Goal: Task Accomplishment & Management: Complete application form

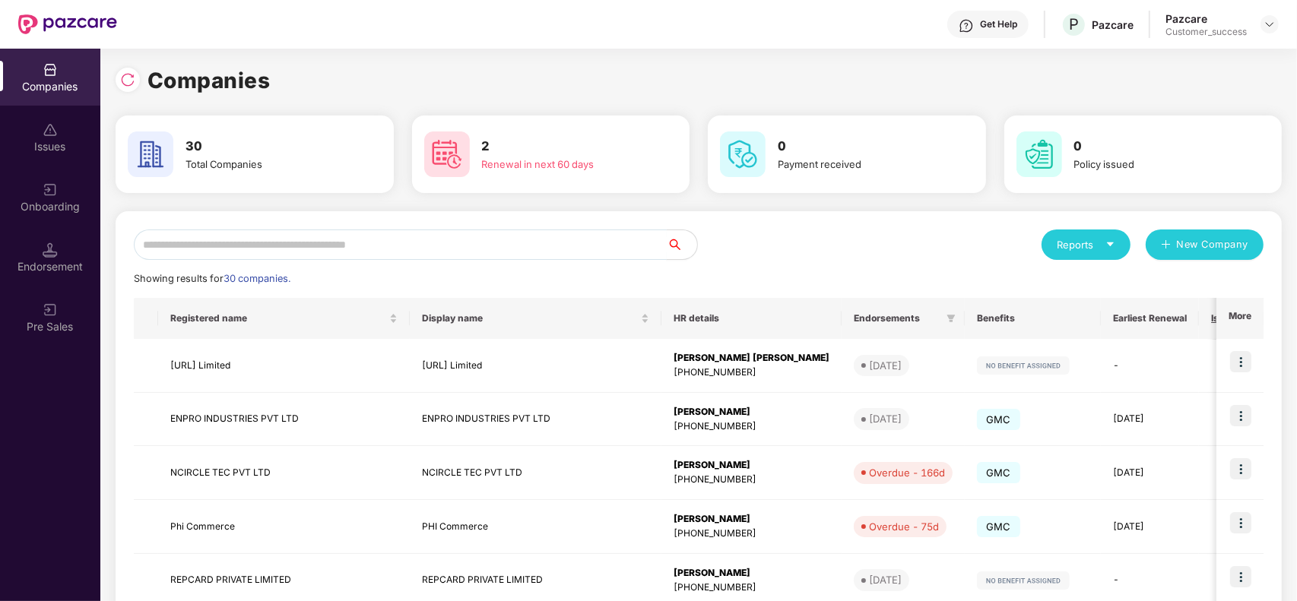
click at [516, 252] on input "text" at bounding box center [400, 245] width 533 height 30
click at [130, 85] on img at bounding box center [127, 79] width 15 height 15
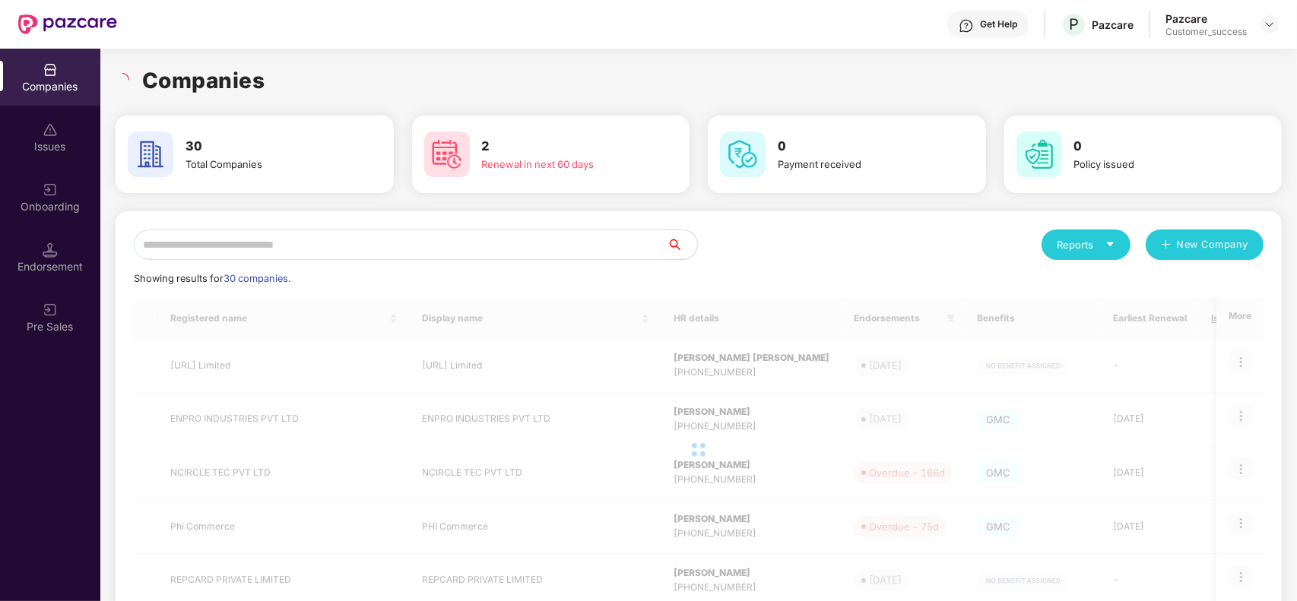
click at [38, 179] on div "Onboarding" at bounding box center [50, 197] width 100 height 57
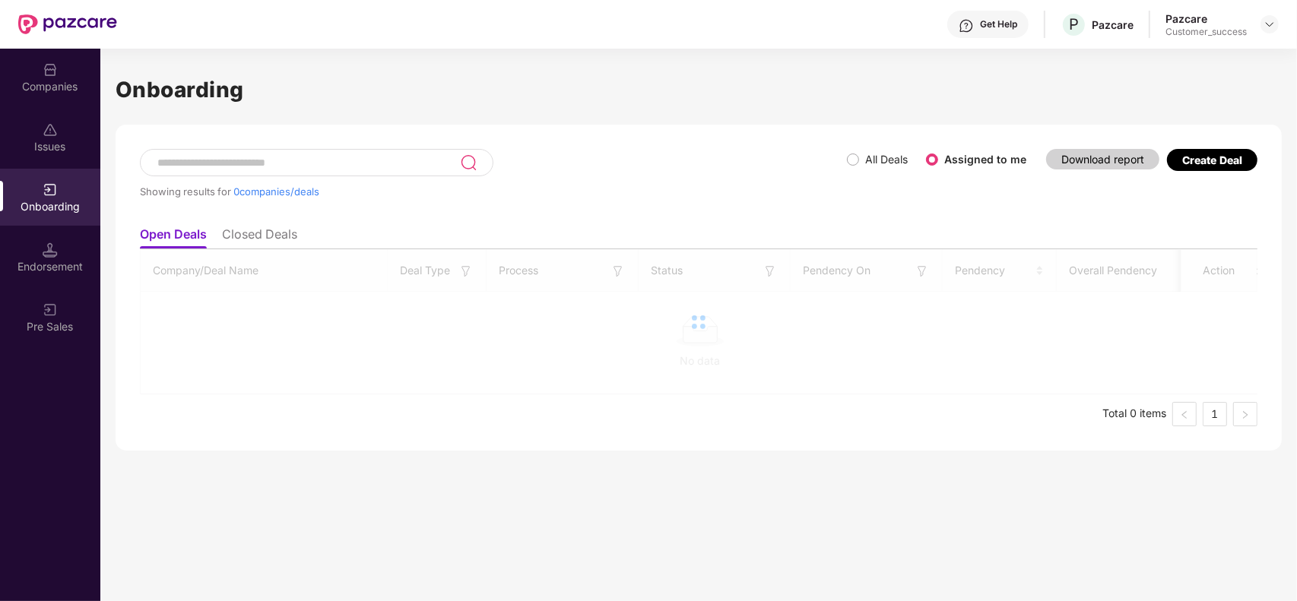
click at [46, 97] on div "Companies" at bounding box center [50, 77] width 100 height 57
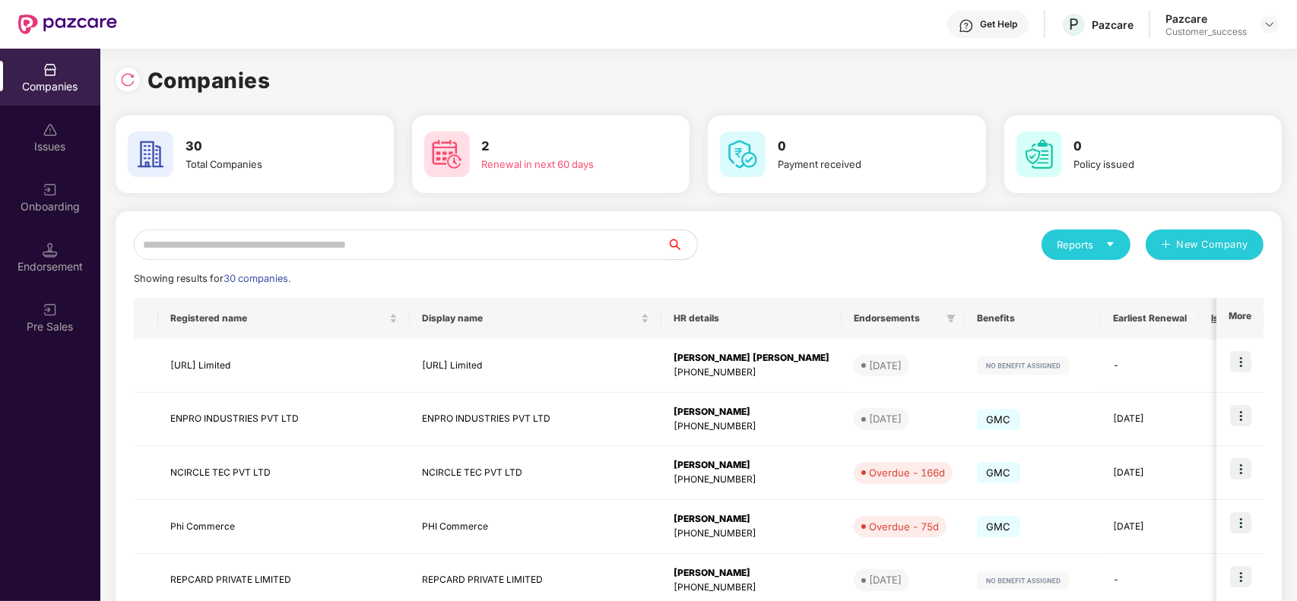
click at [481, 251] on input "text" at bounding box center [400, 245] width 533 height 30
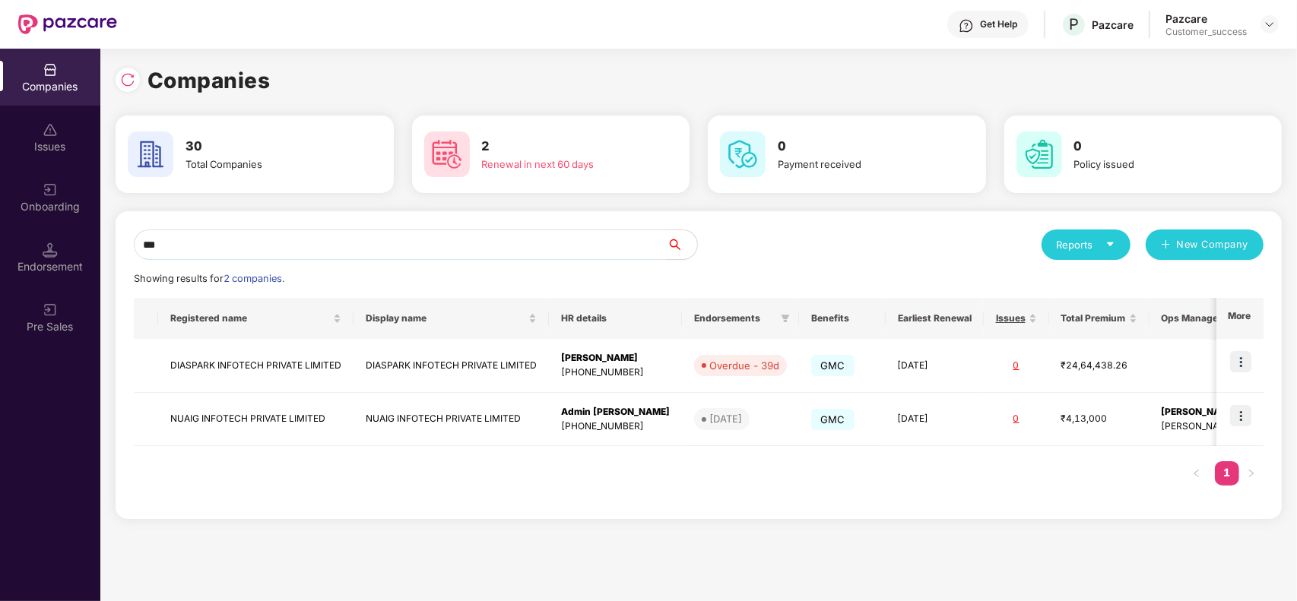
click at [206, 242] on input "***" at bounding box center [400, 245] width 533 height 30
click at [126, 85] on img at bounding box center [127, 79] width 15 height 15
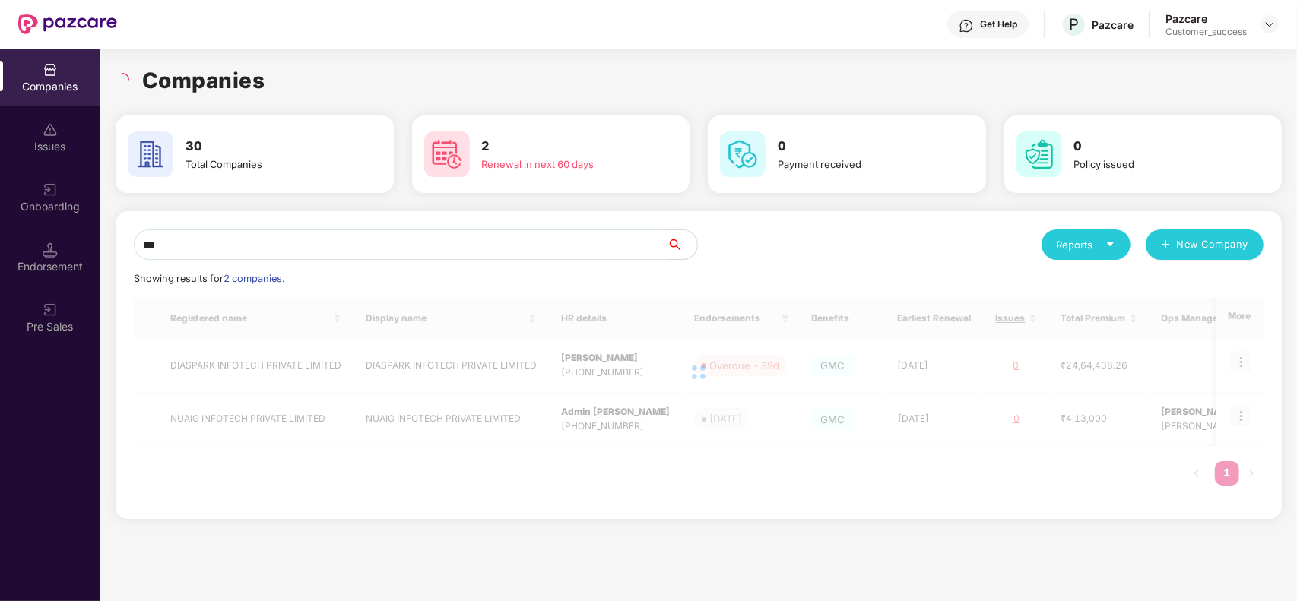
click at [249, 240] on input "***" at bounding box center [400, 245] width 533 height 30
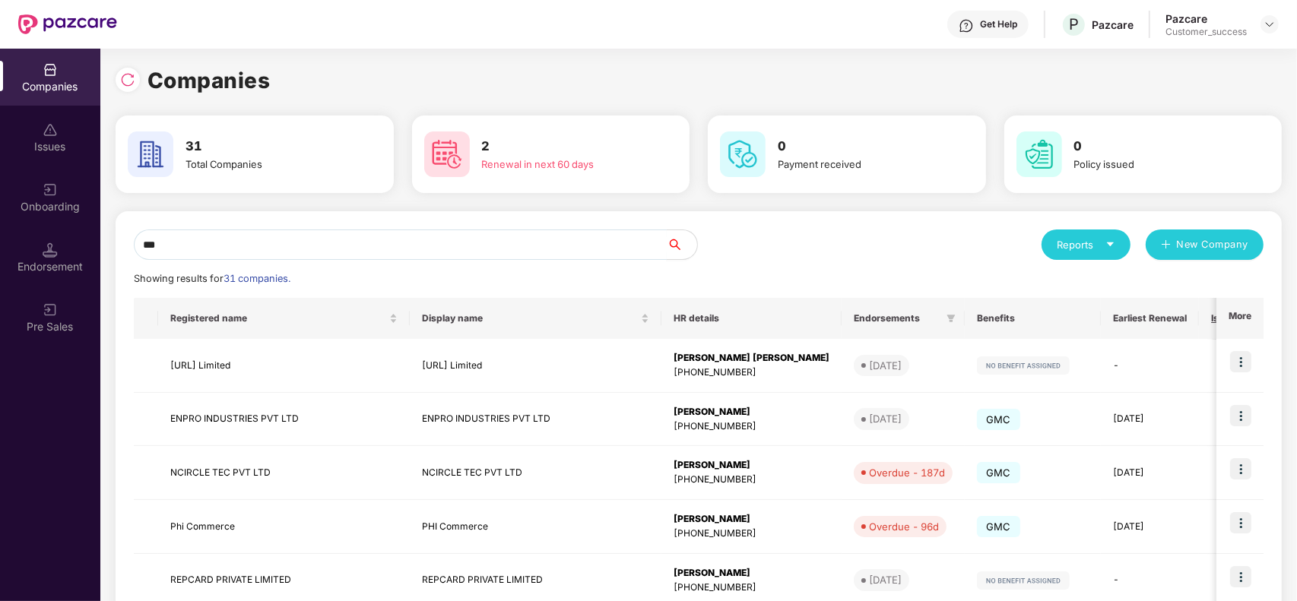
click at [249, 240] on input "***" at bounding box center [400, 245] width 533 height 30
click at [256, 252] on input "***" at bounding box center [400, 245] width 533 height 30
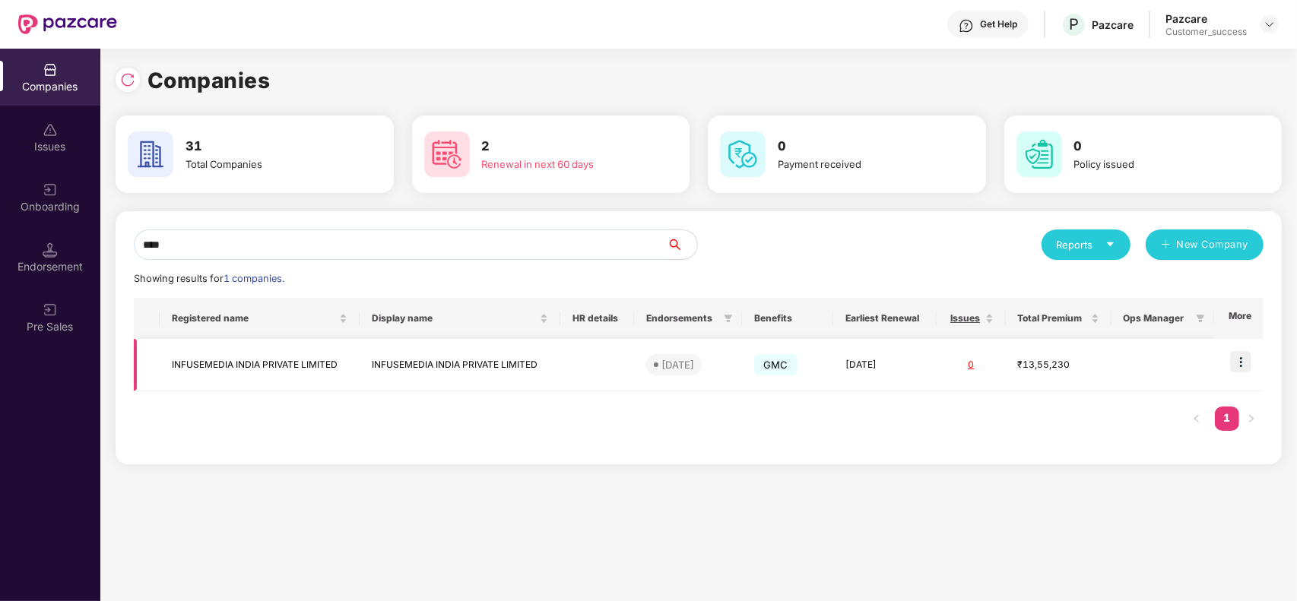
type input "****"
click at [1242, 362] on img at bounding box center [1240, 361] width 21 height 21
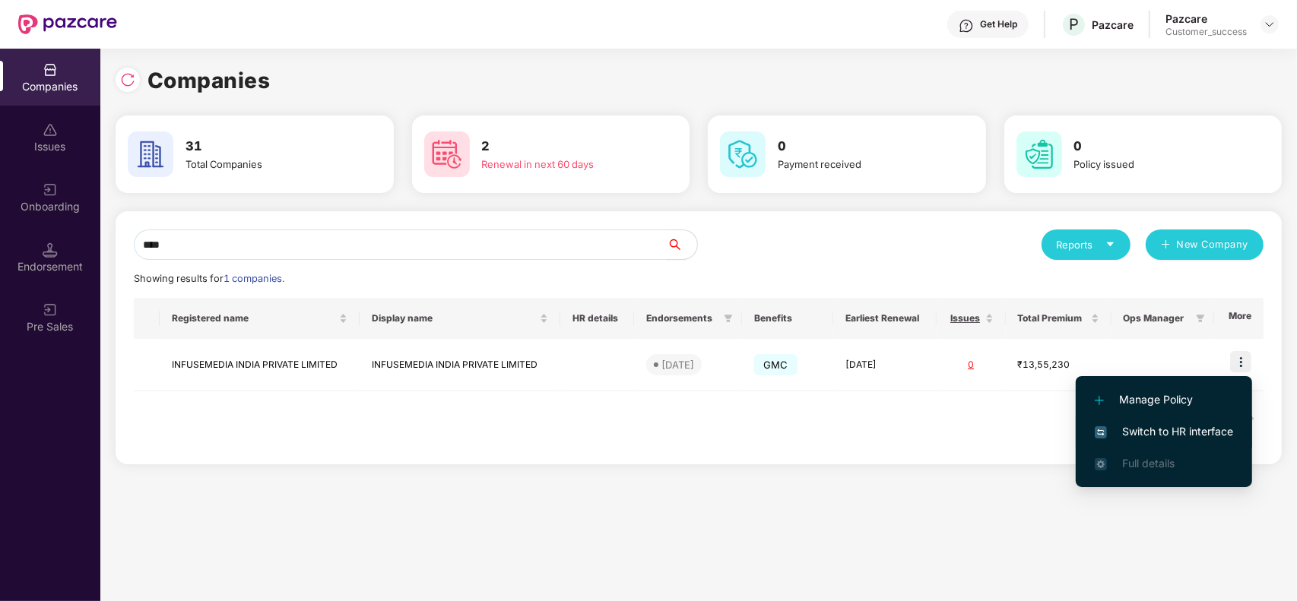
click at [1148, 430] on span "Switch to HR interface" at bounding box center [1164, 432] width 138 height 17
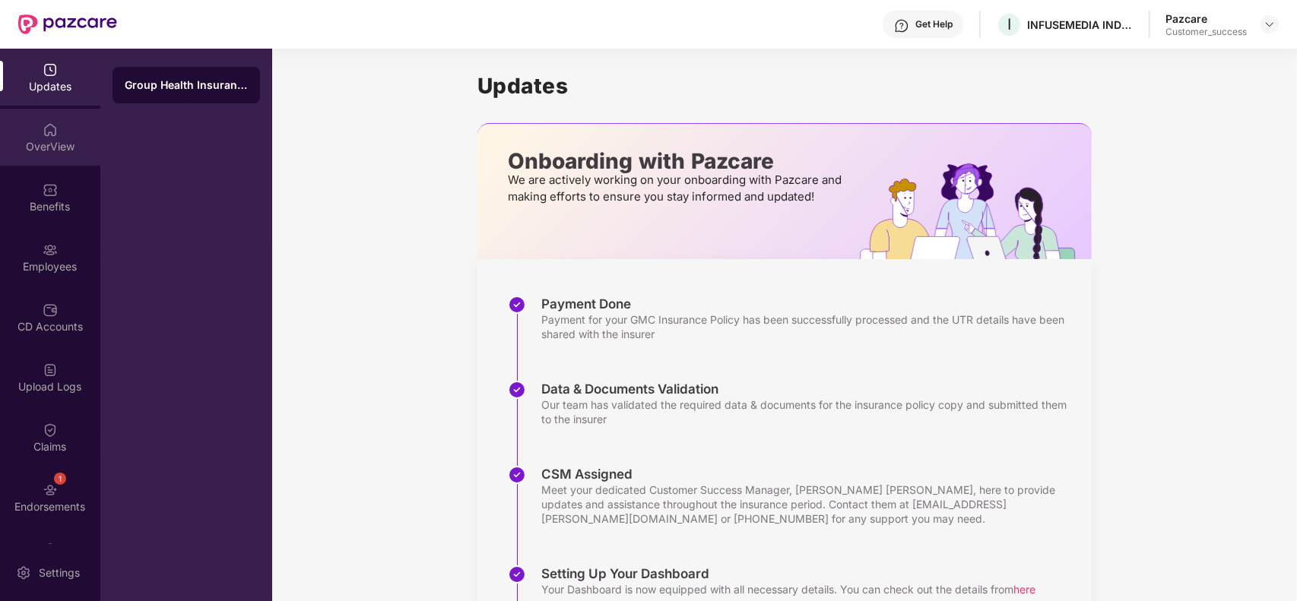
click at [67, 146] on div "OverView" at bounding box center [50, 146] width 100 height 15
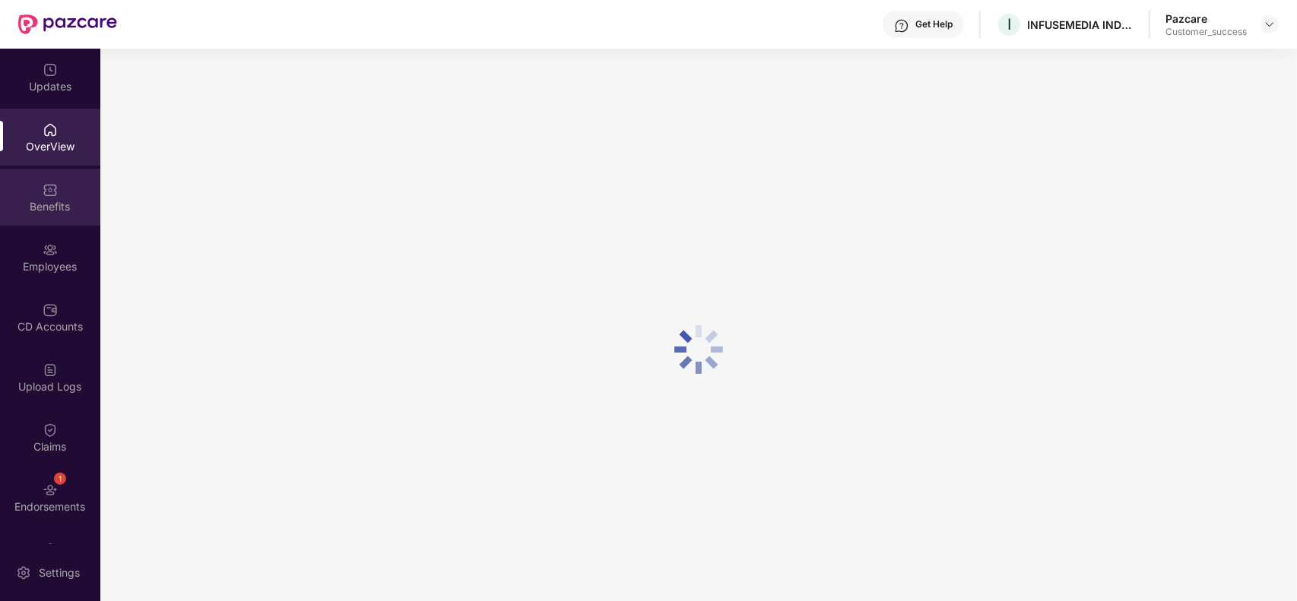
click at [53, 186] on img at bounding box center [50, 189] width 15 height 15
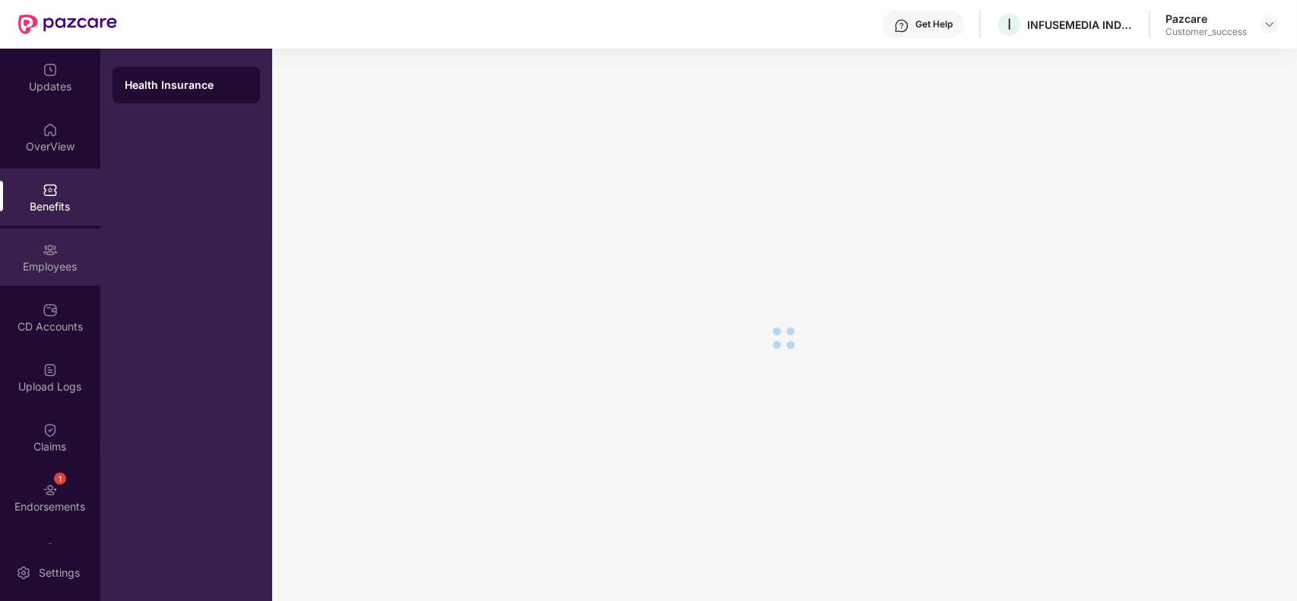
click at [54, 260] on div "Employees" at bounding box center [50, 266] width 100 height 15
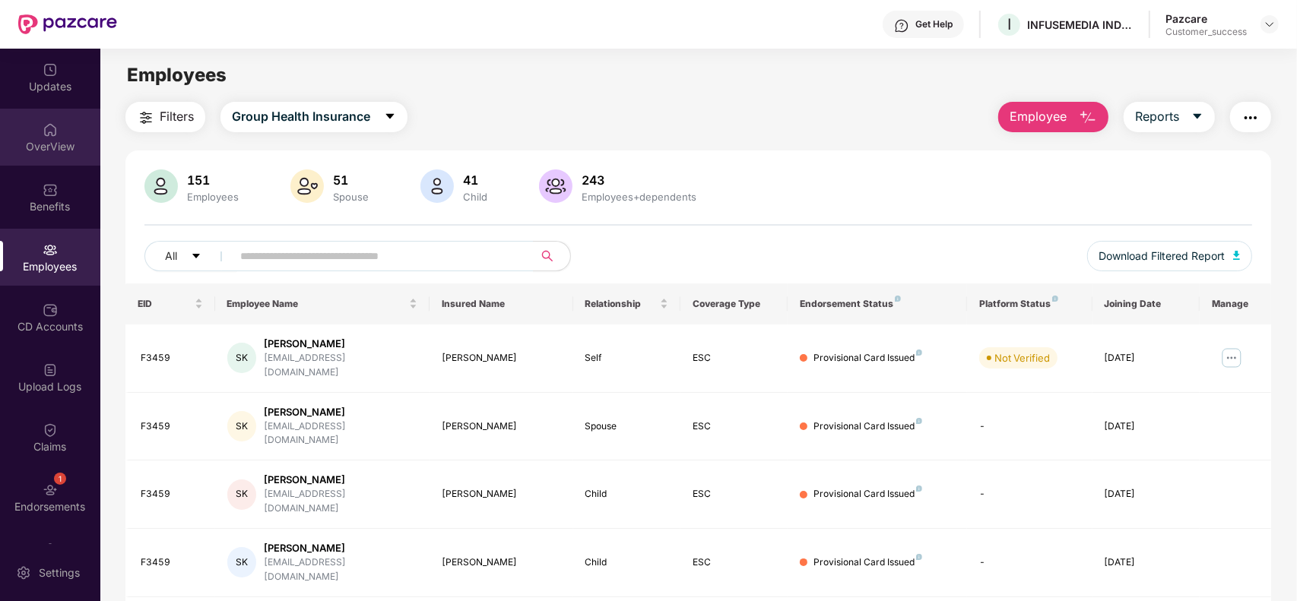
click at [47, 157] on div "OverView" at bounding box center [50, 137] width 100 height 57
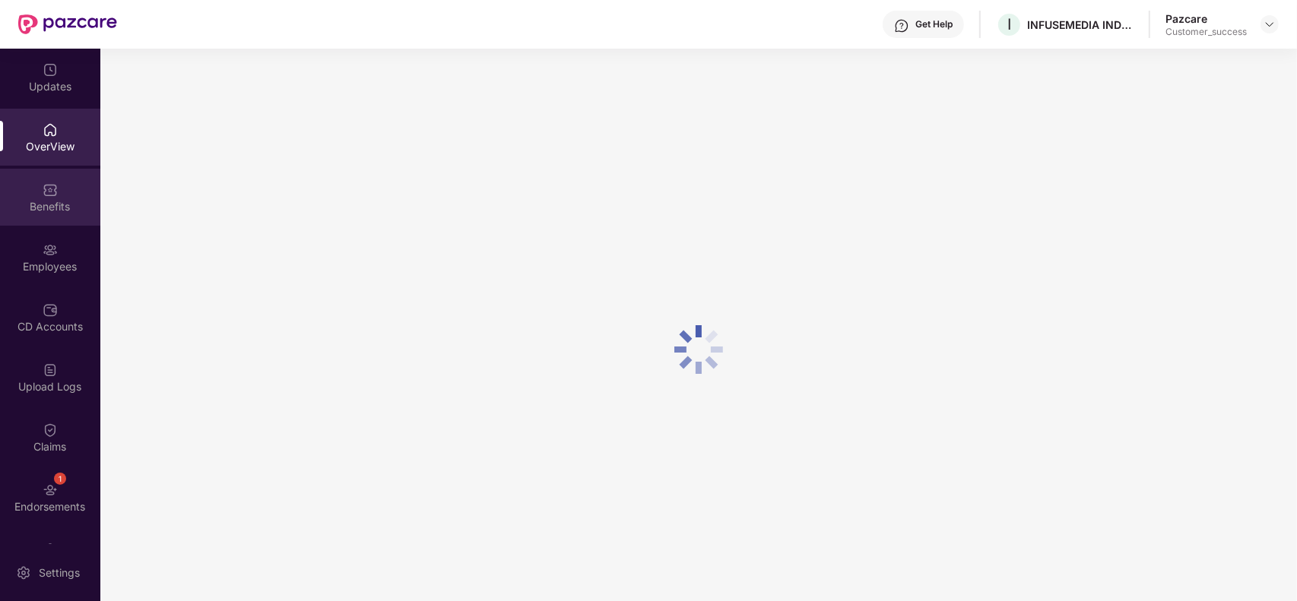
click at [54, 215] on div "Benefits" at bounding box center [50, 197] width 100 height 57
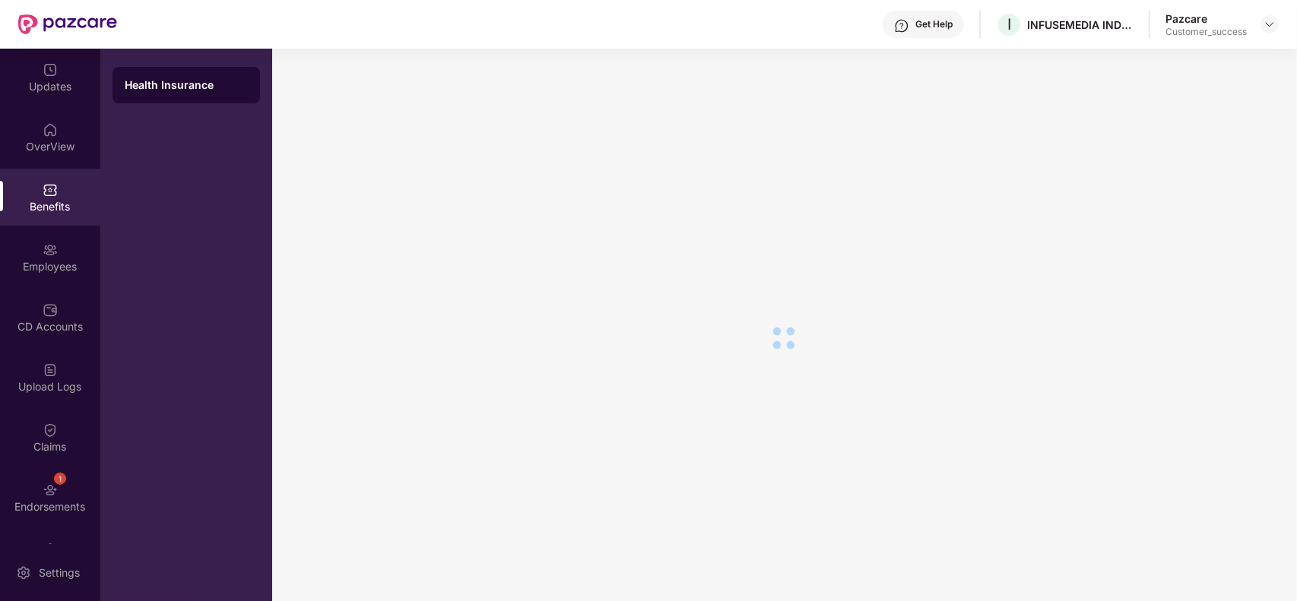
click at [617, 201] on div at bounding box center [783, 338] width 1023 height 579
click at [66, 256] on div "Employees" at bounding box center [50, 257] width 100 height 57
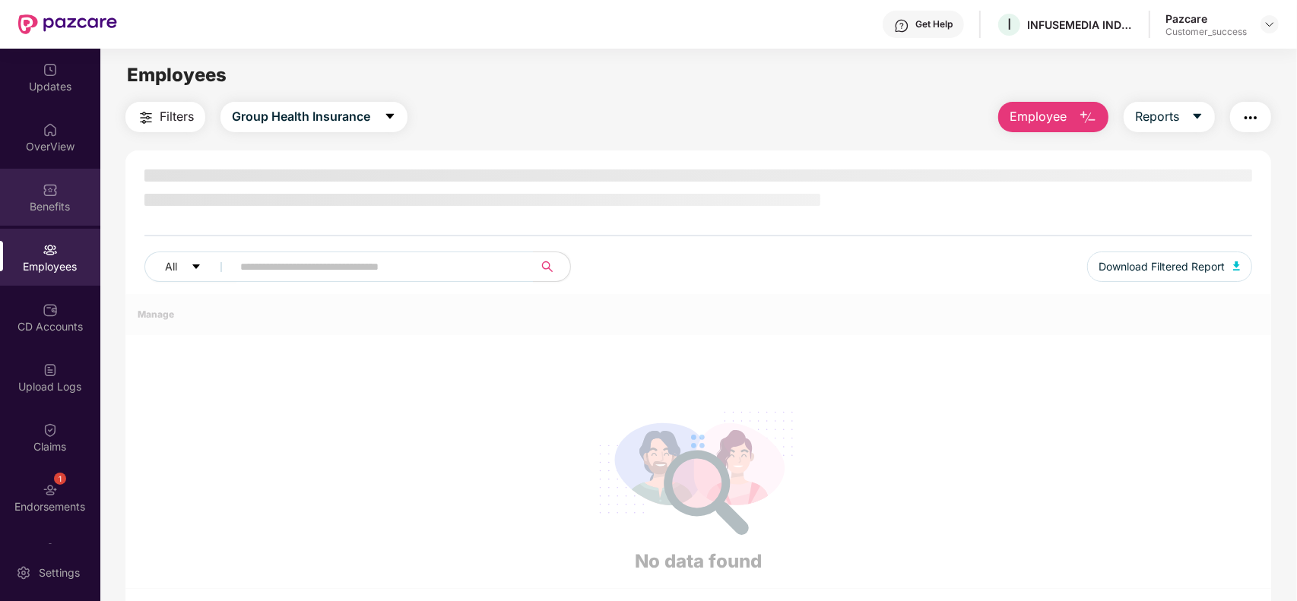
click at [61, 208] on div "Benefits" at bounding box center [50, 206] width 100 height 15
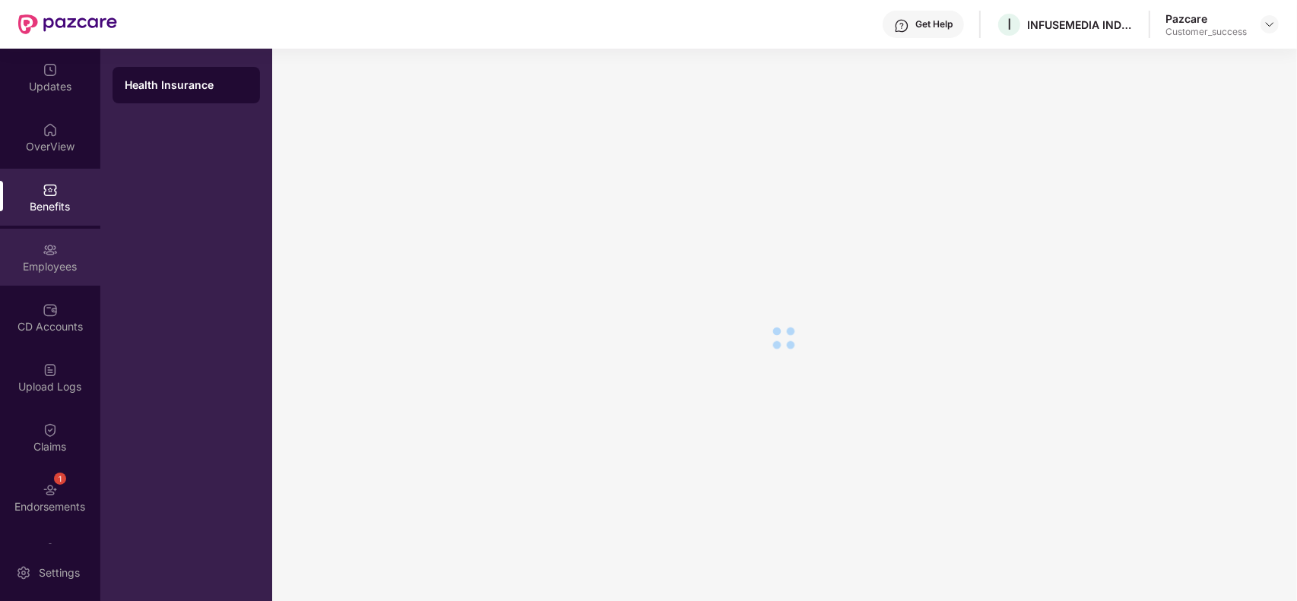
click at [62, 268] on div "Employees" at bounding box center [50, 266] width 100 height 15
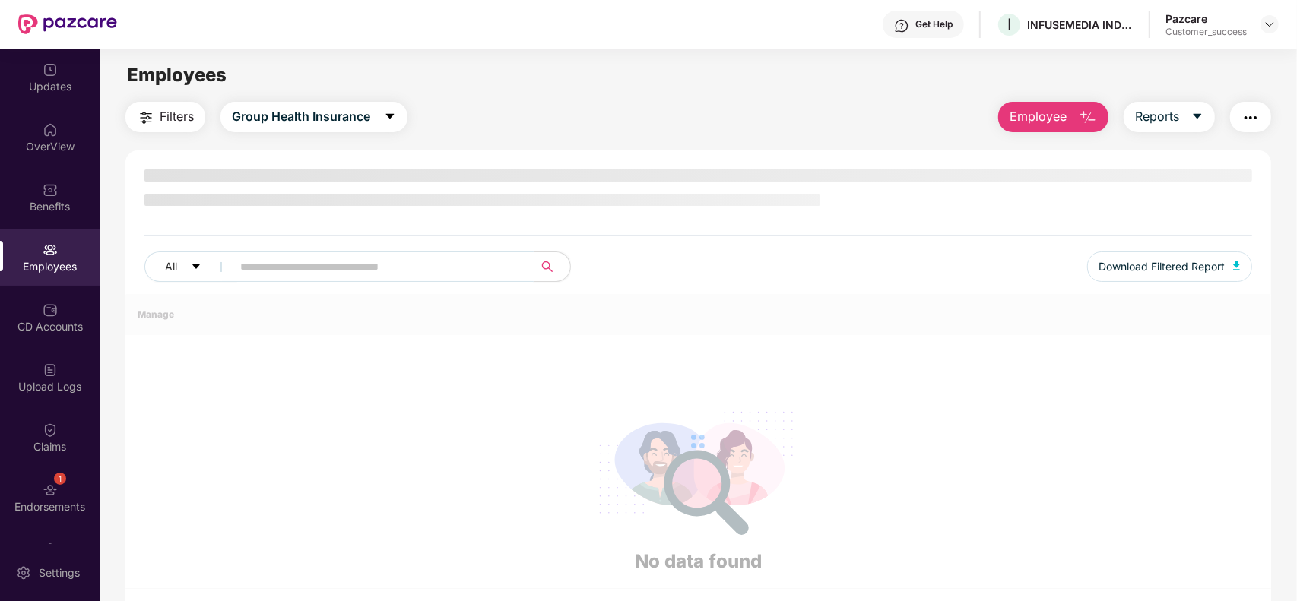
click at [370, 264] on input "text" at bounding box center [376, 266] width 273 height 23
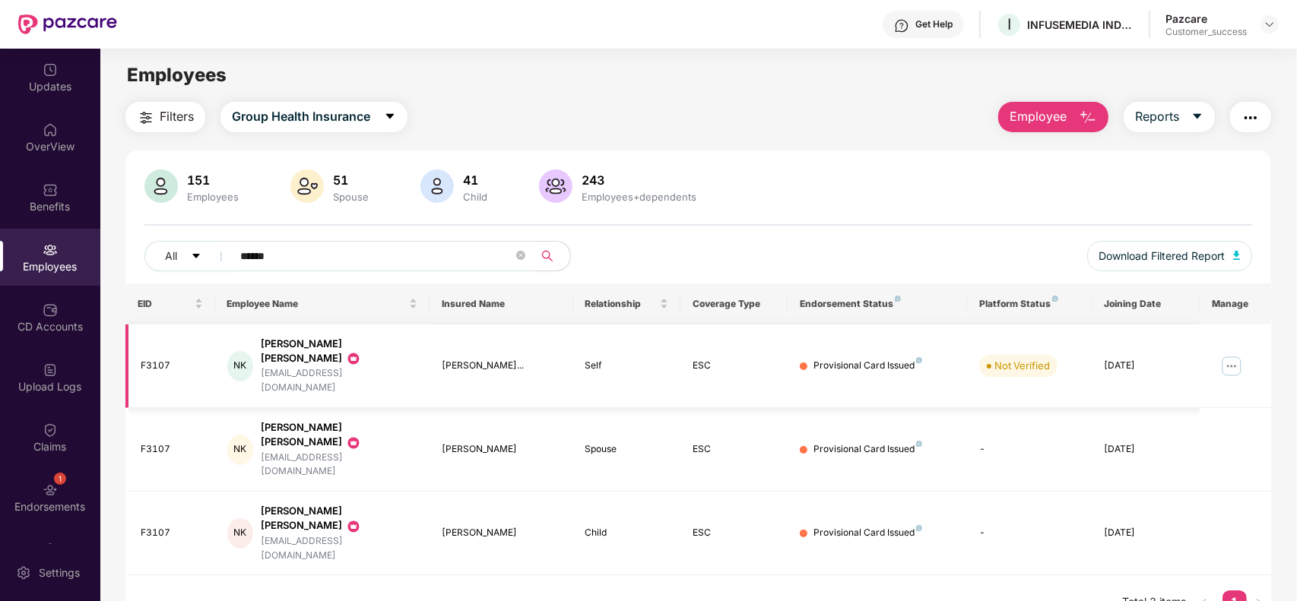
type input "******"
click at [1225, 354] on img at bounding box center [1232, 366] width 24 height 24
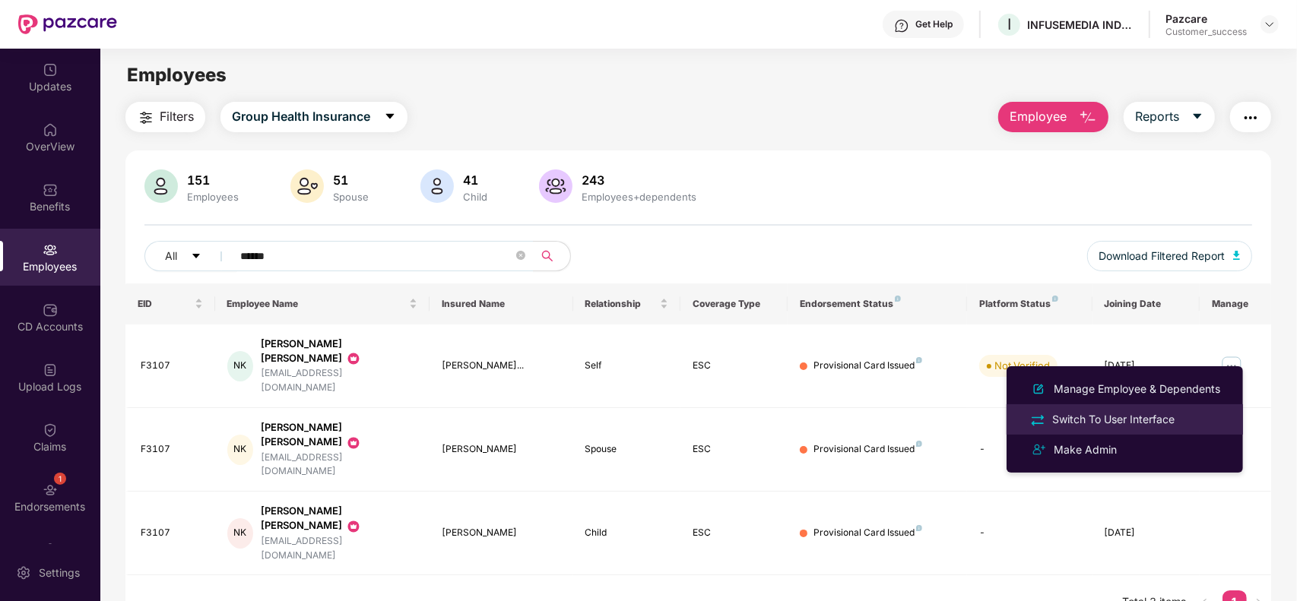
click at [1112, 422] on div "Switch To User Interface" at bounding box center [1113, 419] width 129 height 17
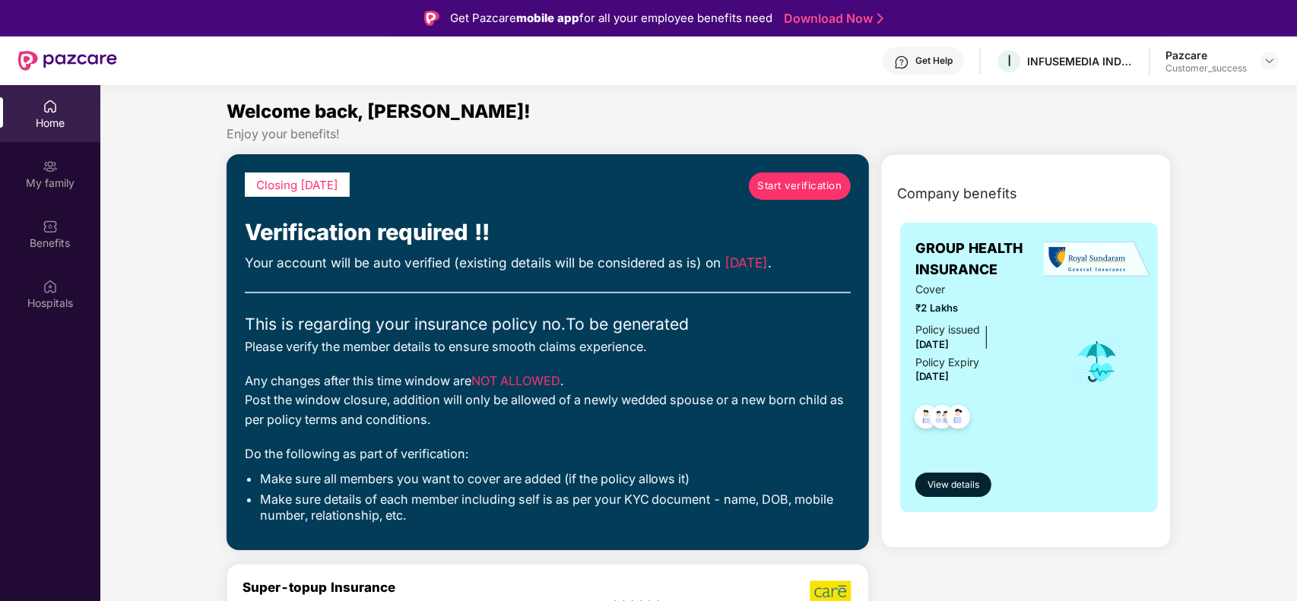
drag, startPoint x: 795, startPoint y: 200, endPoint x: 795, endPoint y: 184, distance: 16.0
click at [795, 184] on div "Start verification" at bounding box center [800, 194] width 102 height 43
click at [795, 184] on span "Start verification" at bounding box center [799, 186] width 84 height 16
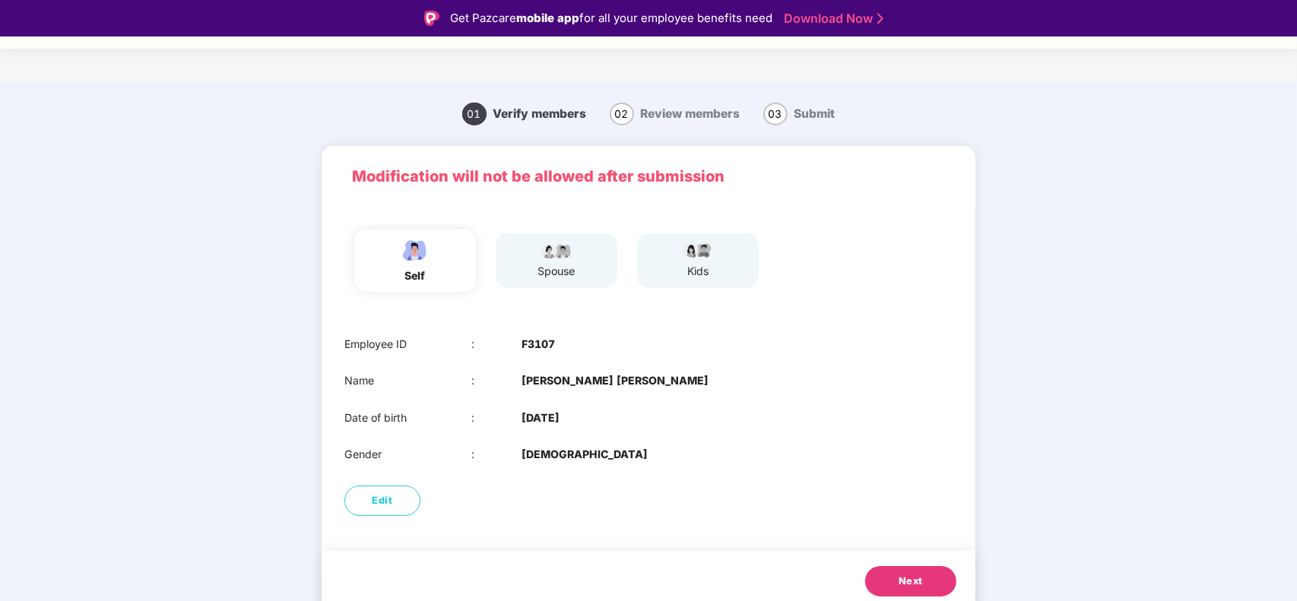
click at [887, 585] on button "Next" at bounding box center [910, 581] width 91 height 30
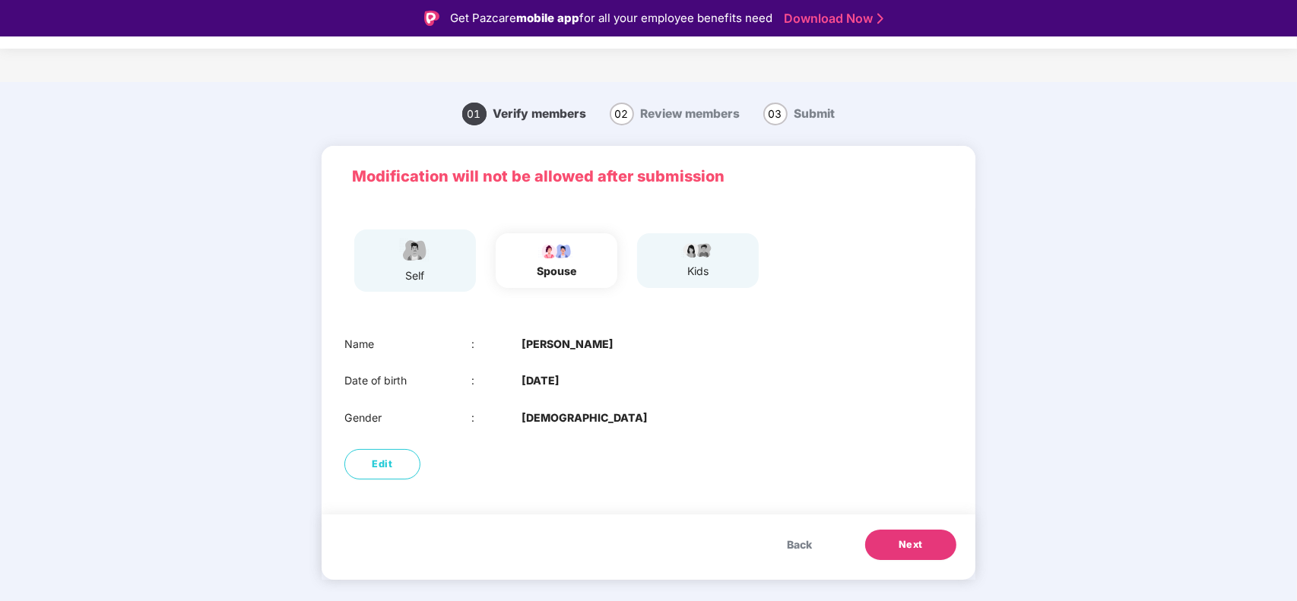
scroll to position [36, 0]
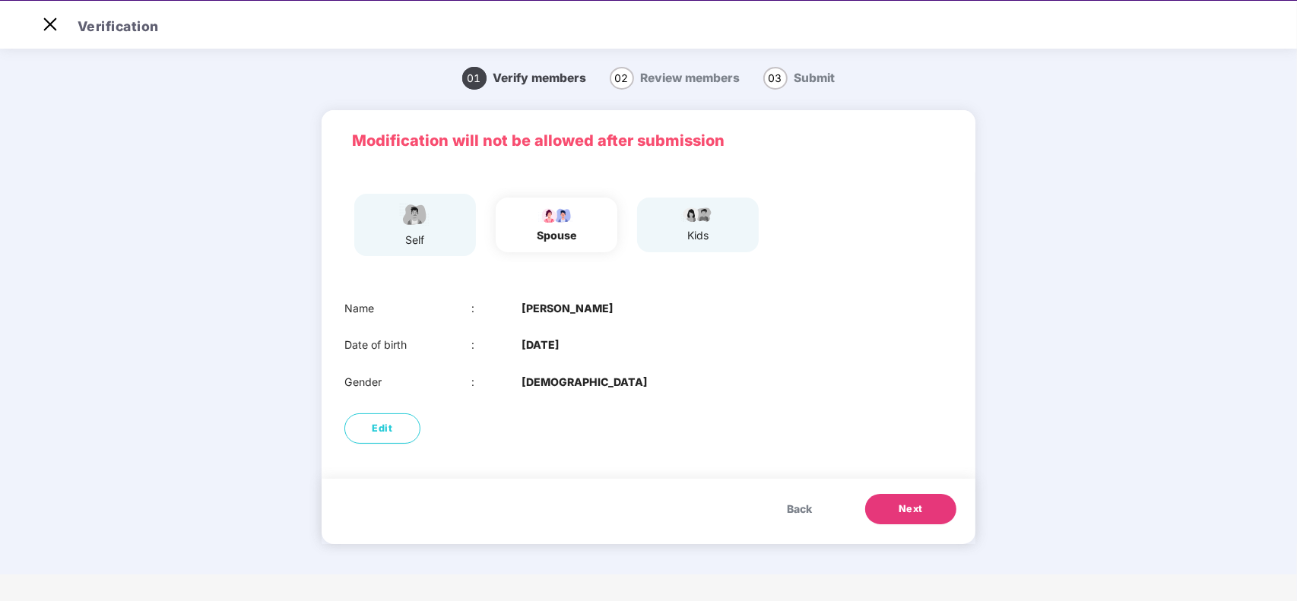
click at [728, 221] on div "kids" at bounding box center [698, 225] width 122 height 54
click at [385, 422] on span "Edit" at bounding box center [383, 428] width 21 height 15
select select "******"
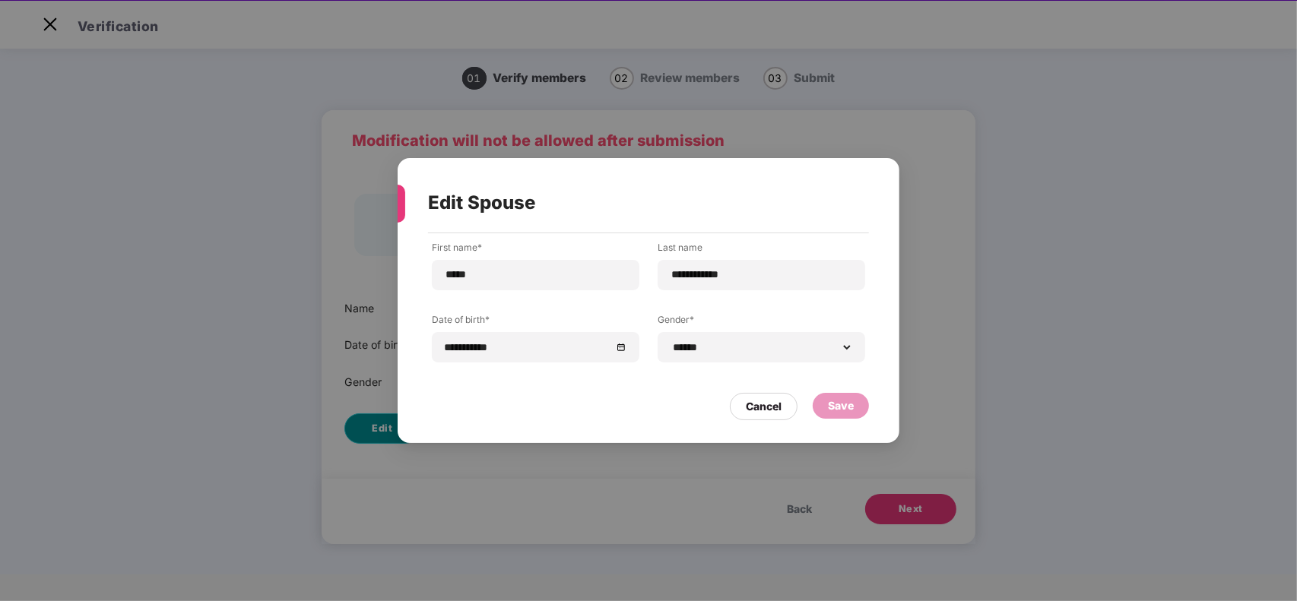
scroll to position [0, 0]
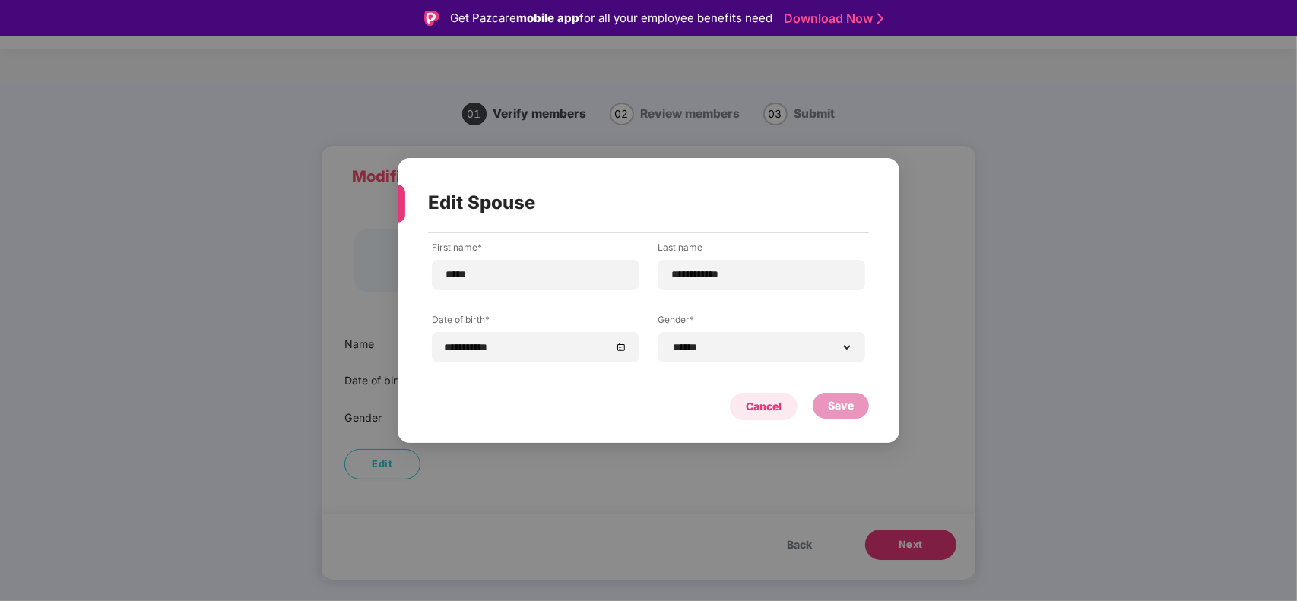
click at [755, 401] on div "Cancel" at bounding box center [764, 406] width 36 height 17
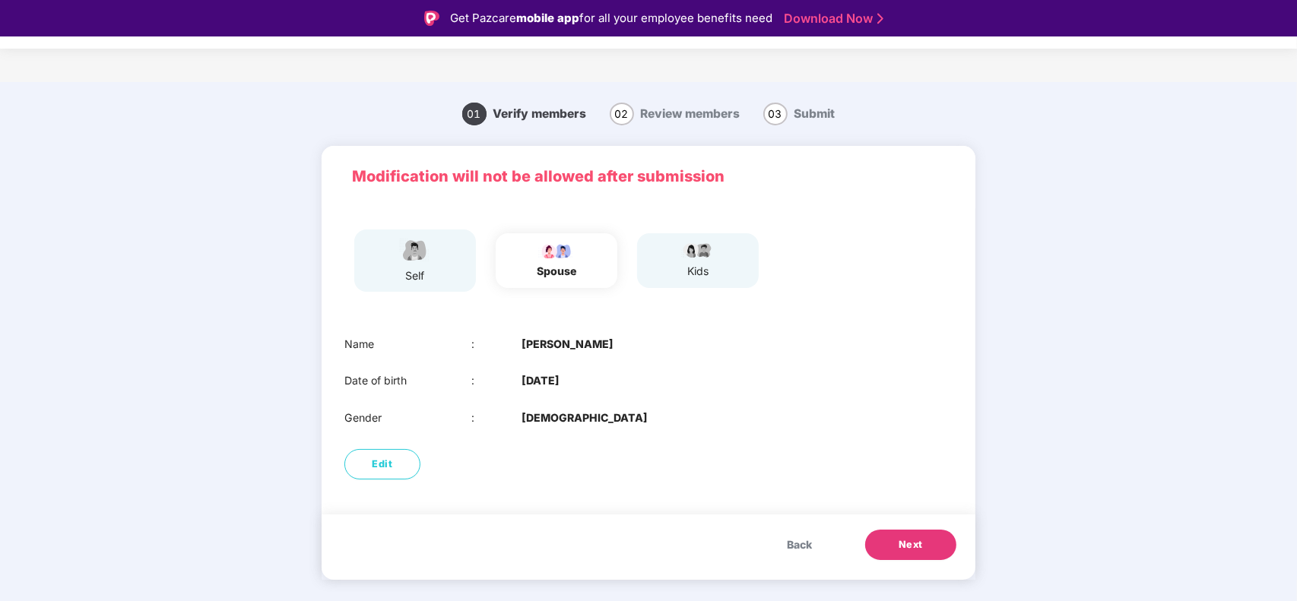
click at [802, 545] on span "Back" at bounding box center [799, 545] width 25 height 17
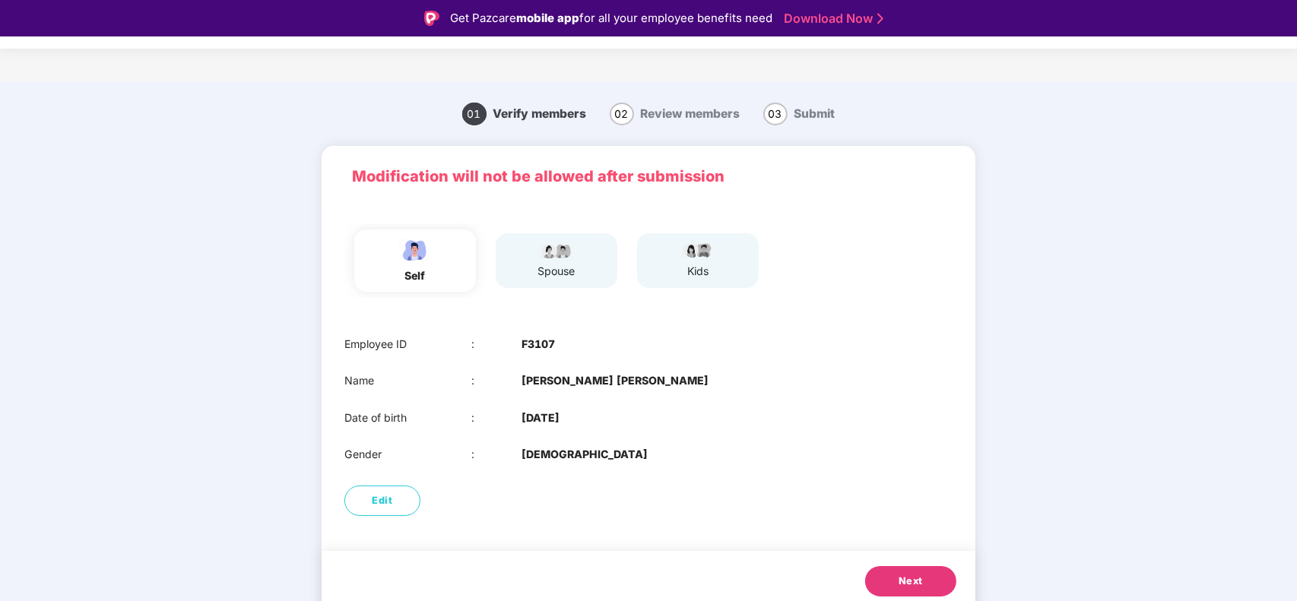
scroll to position [36, 0]
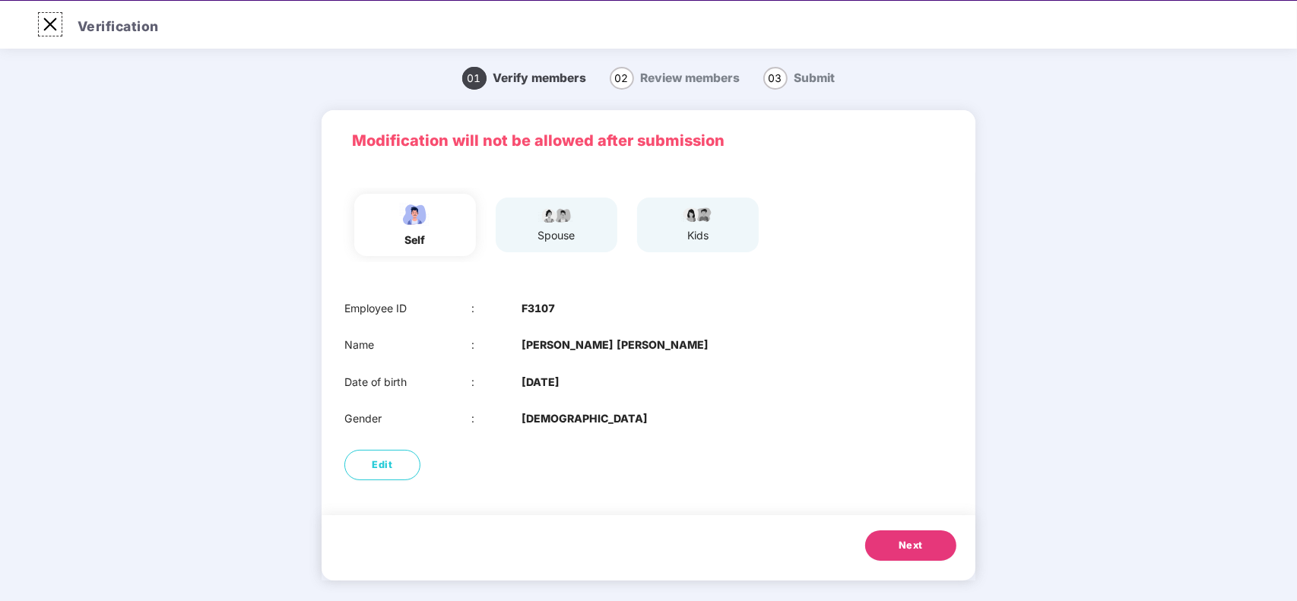
click at [50, 30] on img at bounding box center [50, 24] width 24 height 24
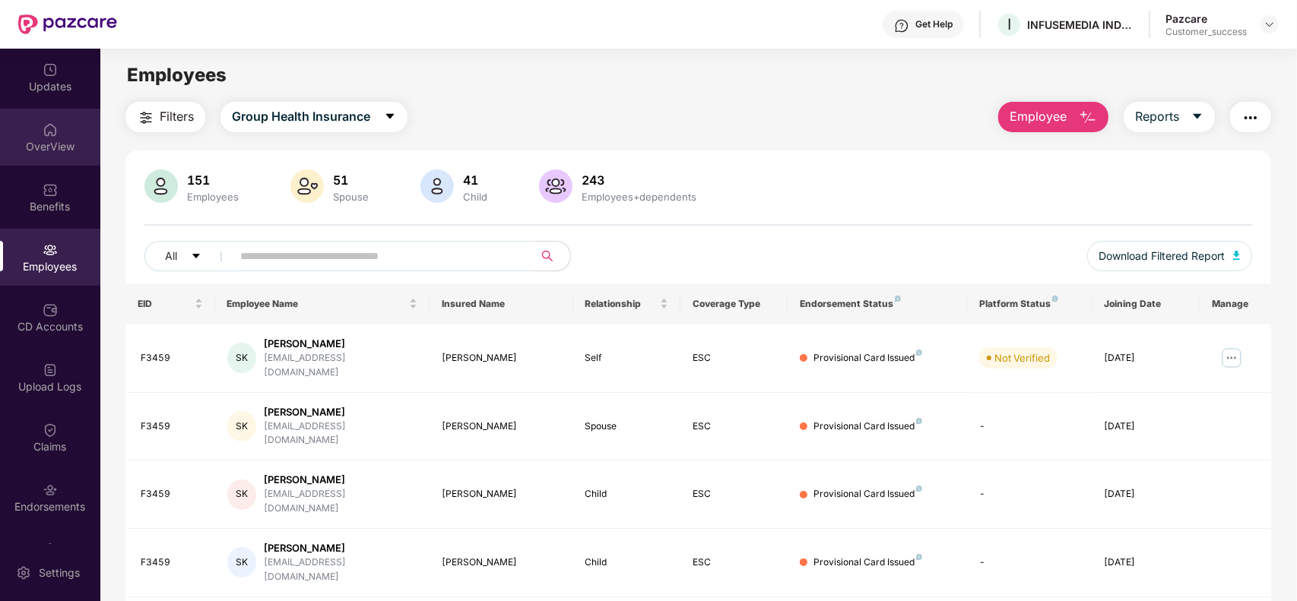
click at [48, 146] on div "OverView" at bounding box center [50, 146] width 100 height 15
